Goal: Task Accomplishment & Management: Use online tool/utility

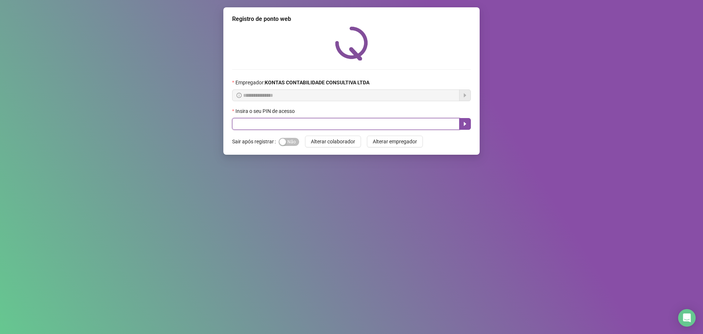
click at [303, 129] on input "text" at bounding box center [346, 124] width 228 height 12
type input "***"
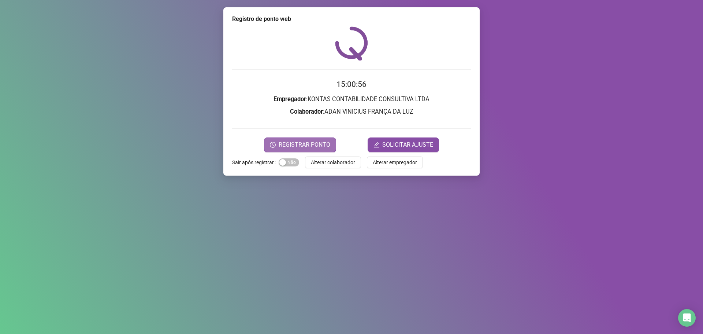
click at [289, 143] on span "REGISTRAR PONTO" at bounding box center [305, 144] width 52 height 9
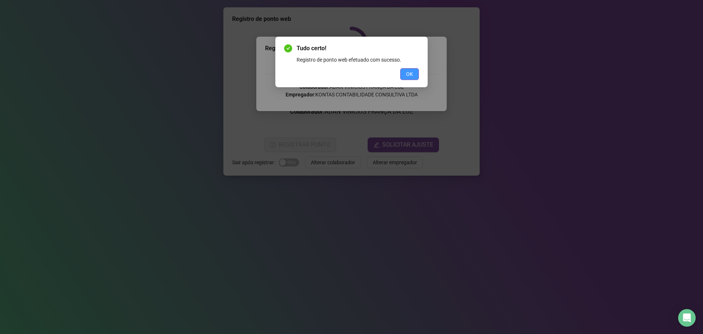
click at [417, 71] on button "OK" at bounding box center [409, 74] width 19 height 12
